Goal: Navigation & Orientation: Understand site structure

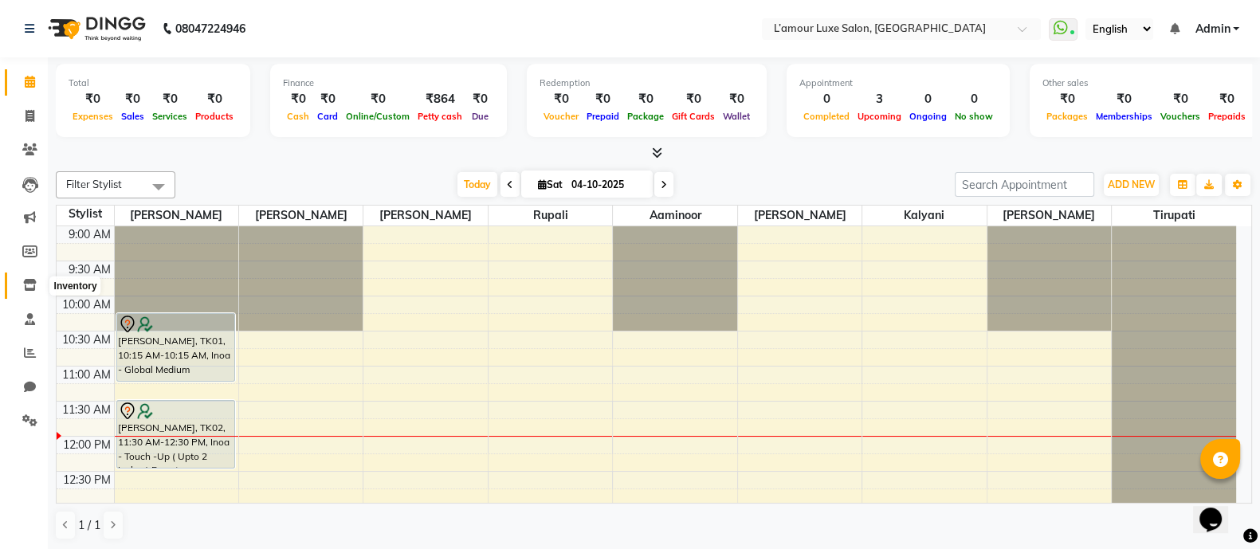
click at [32, 276] on span at bounding box center [30, 285] width 28 height 18
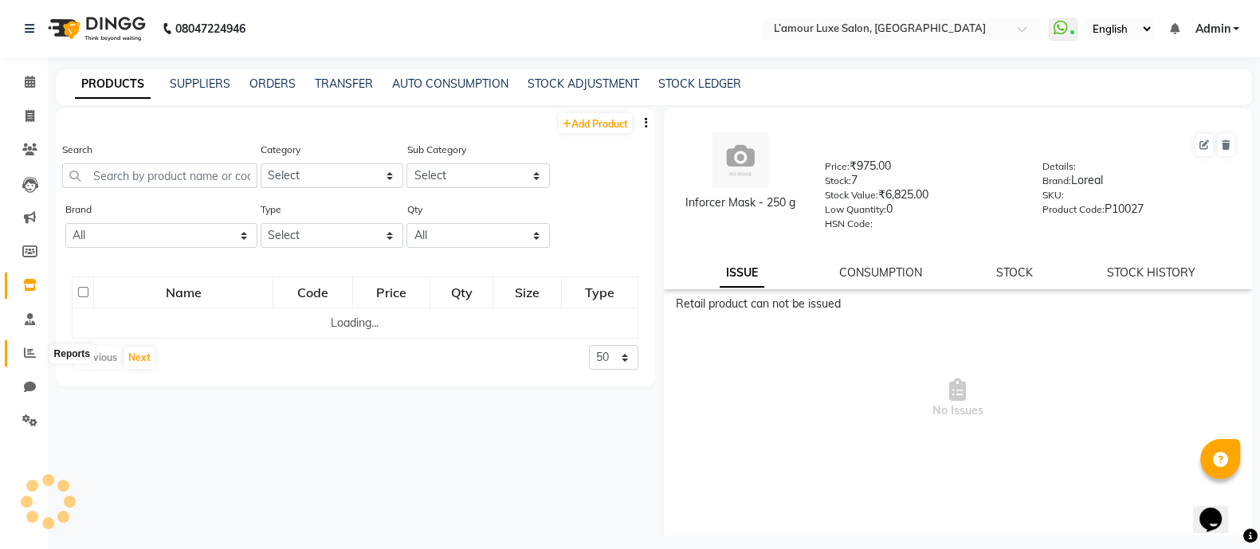
click at [25, 352] on icon at bounding box center [30, 353] width 12 height 12
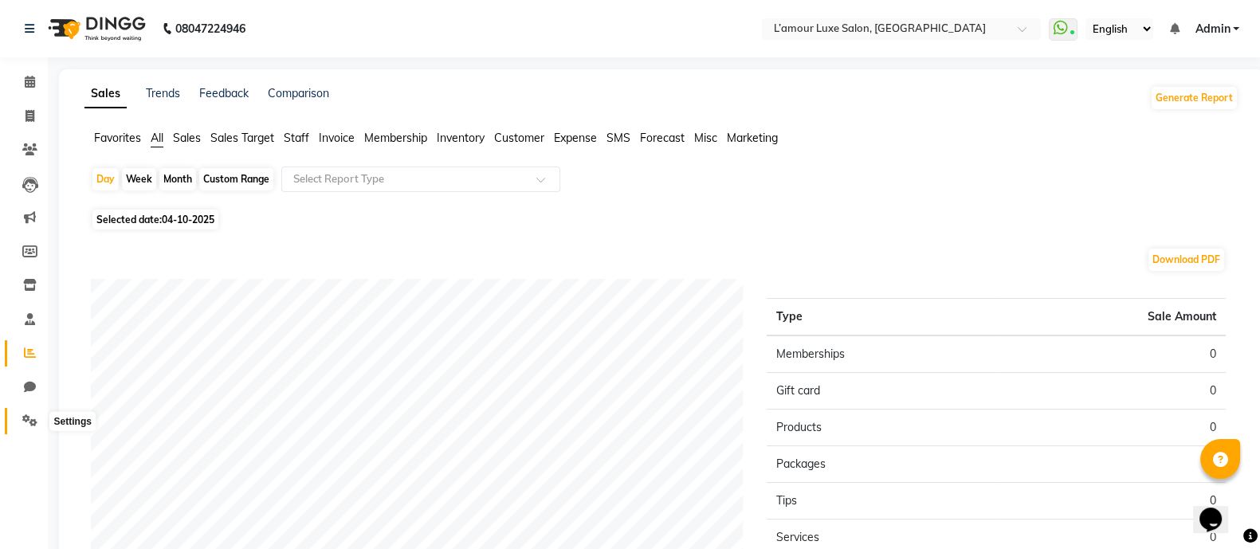
click at [29, 425] on icon at bounding box center [29, 420] width 15 height 12
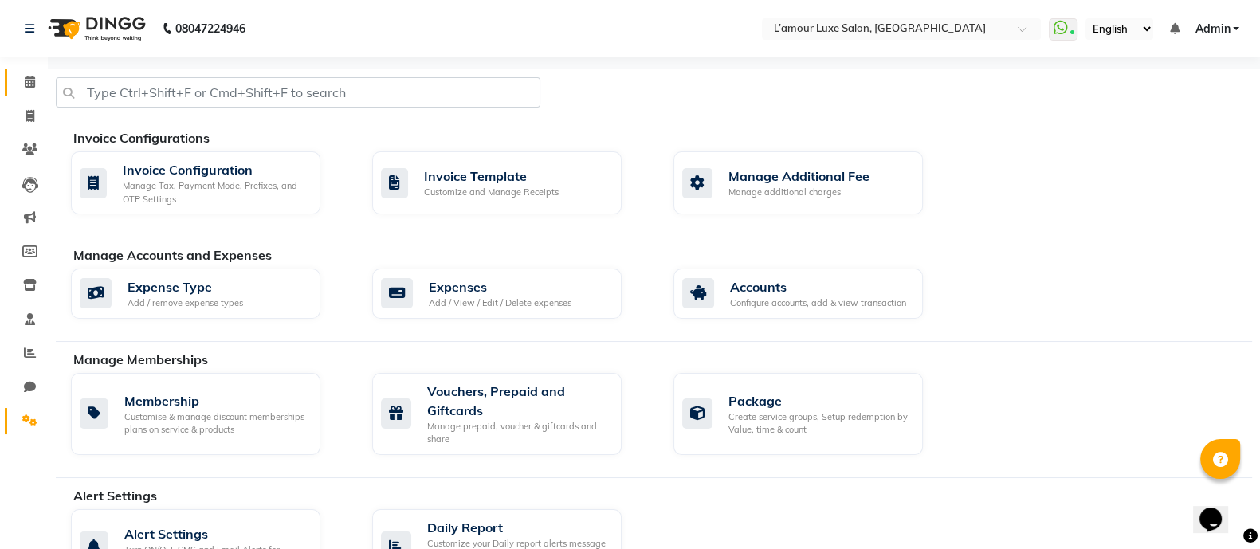
click at [31, 70] on link "Calendar" at bounding box center [24, 82] width 38 height 26
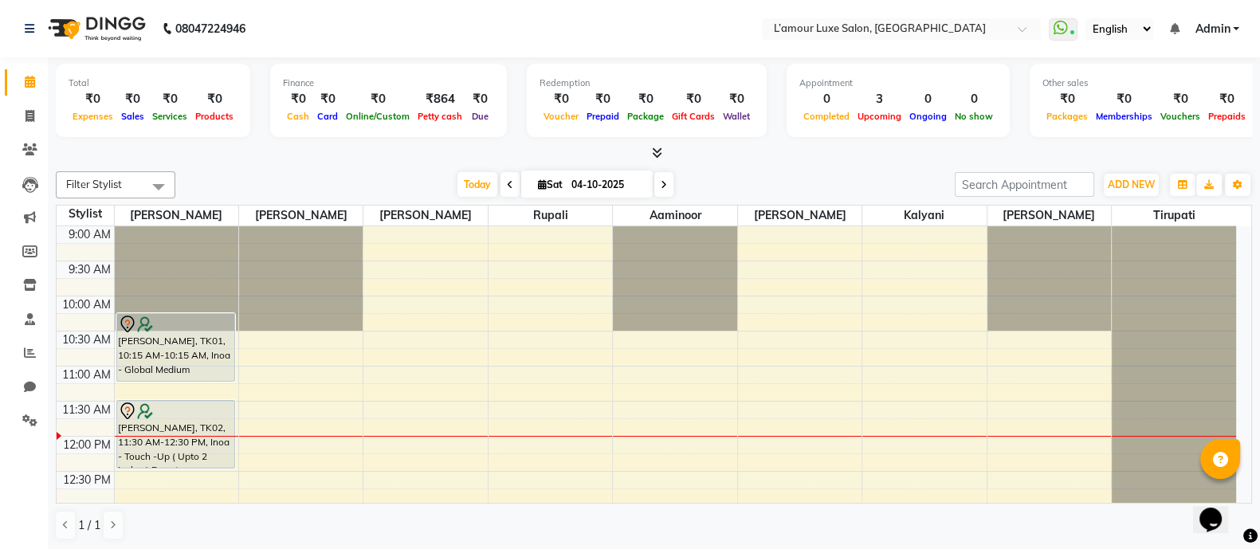
click at [645, 147] on span at bounding box center [653, 153] width 17 height 17
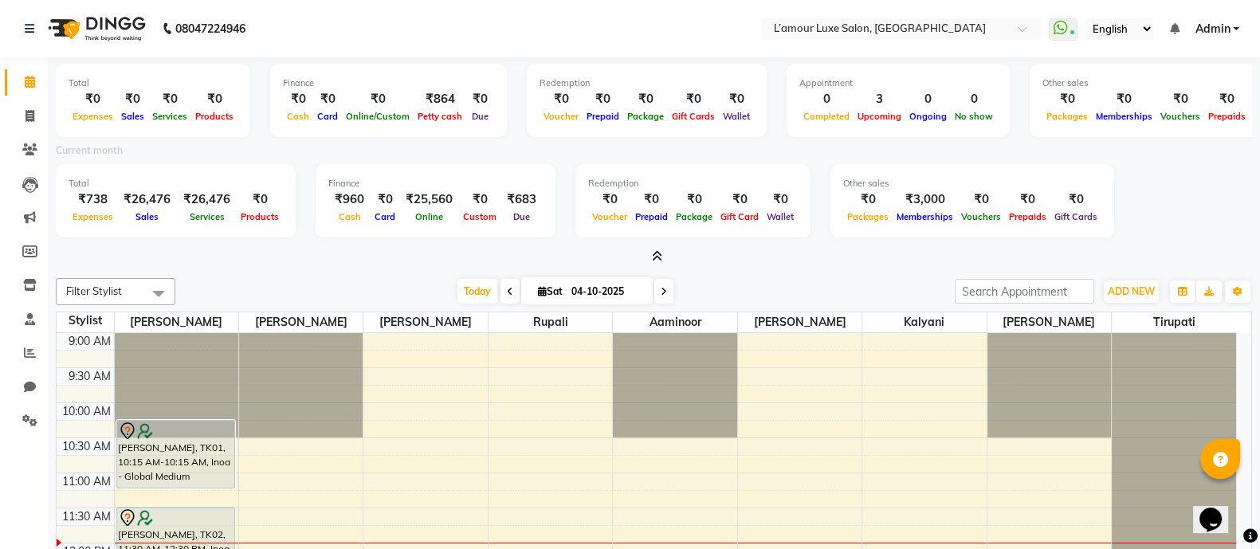
click at [655, 260] on icon at bounding box center [657, 256] width 10 height 12
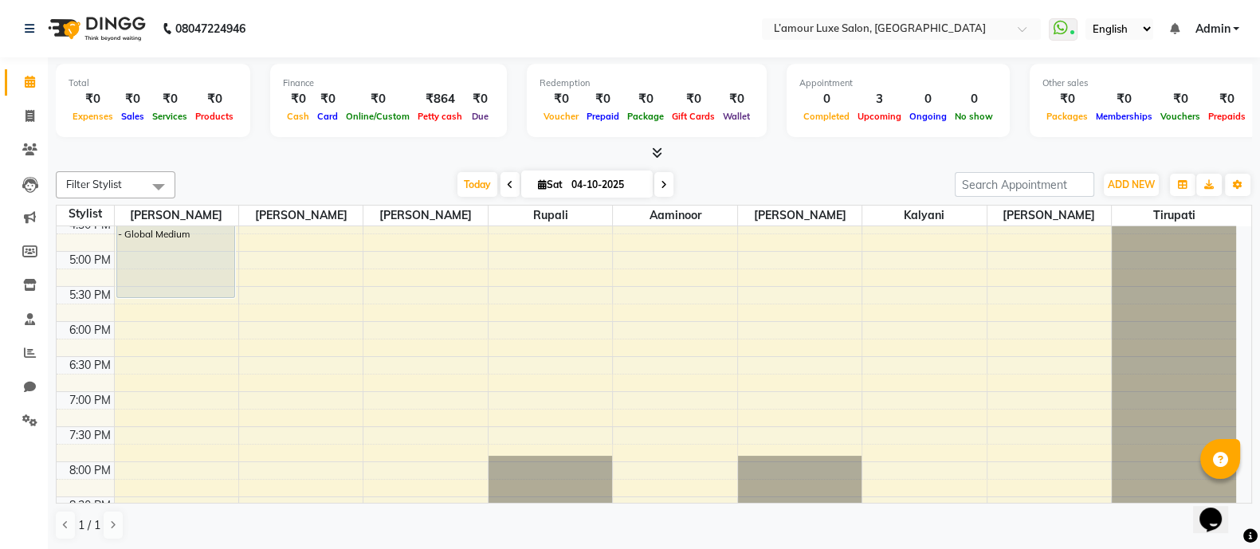
scroll to position [535, 0]
